Goal: Find specific page/section: Find specific page/section

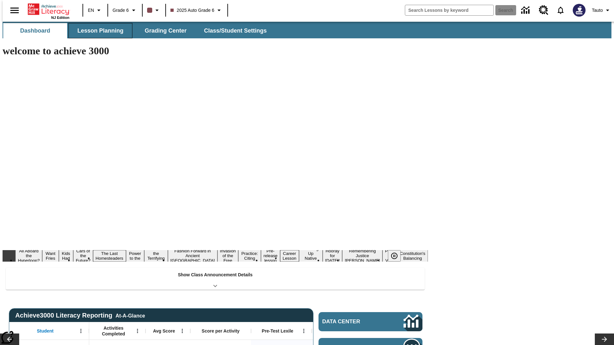
click at [98, 31] on span "Lesson Planning" at bounding box center [100, 30] width 46 height 7
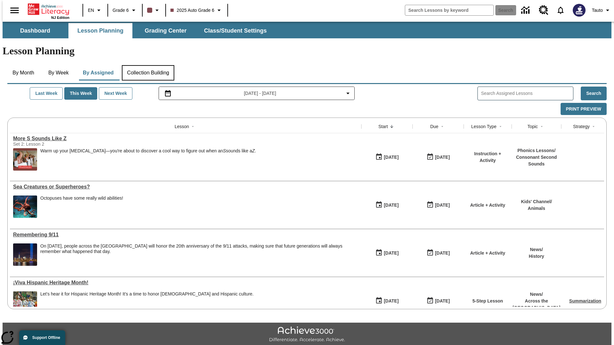
click at [148, 65] on button "Collection Building" at bounding box center [148, 72] width 52 height 15
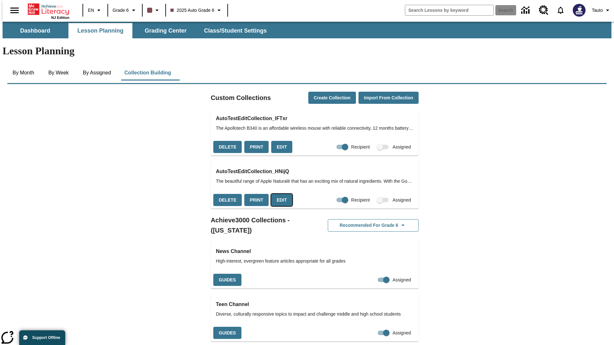
click at [279, 194] on button "Edit" at bounding box center [281, 200] width 21 height 12
